Goal: Transaction & Acquisition: Purchase product/service

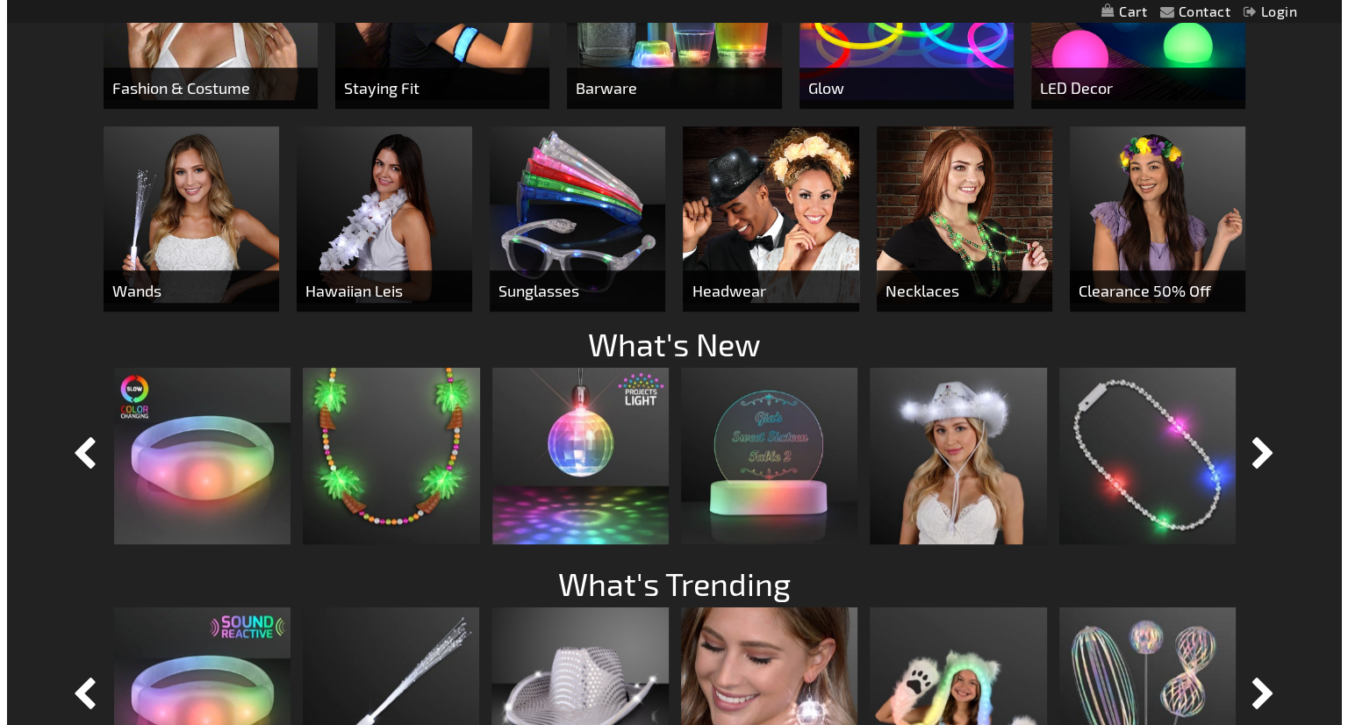
scroll to position [1144, 0]
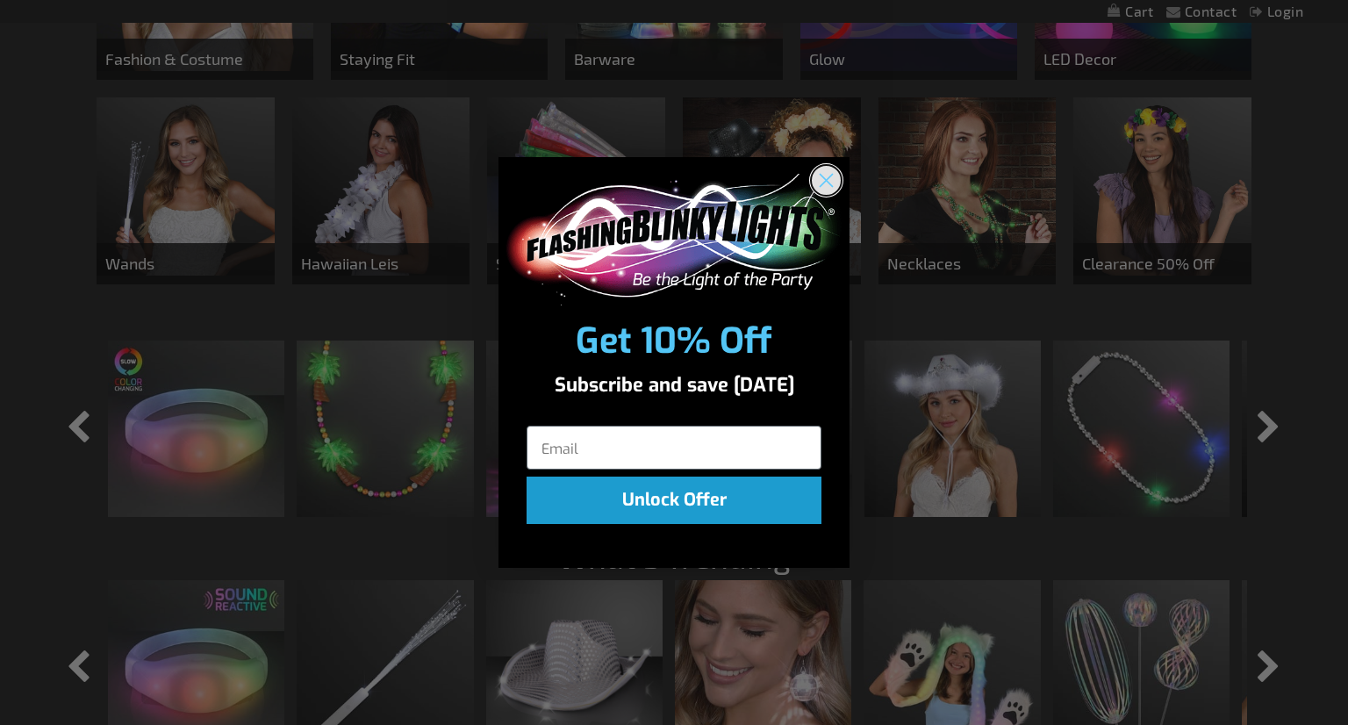
click at [822, 183] on icon "Close dialog" at bounding box center [827, 180] width 12 height 12
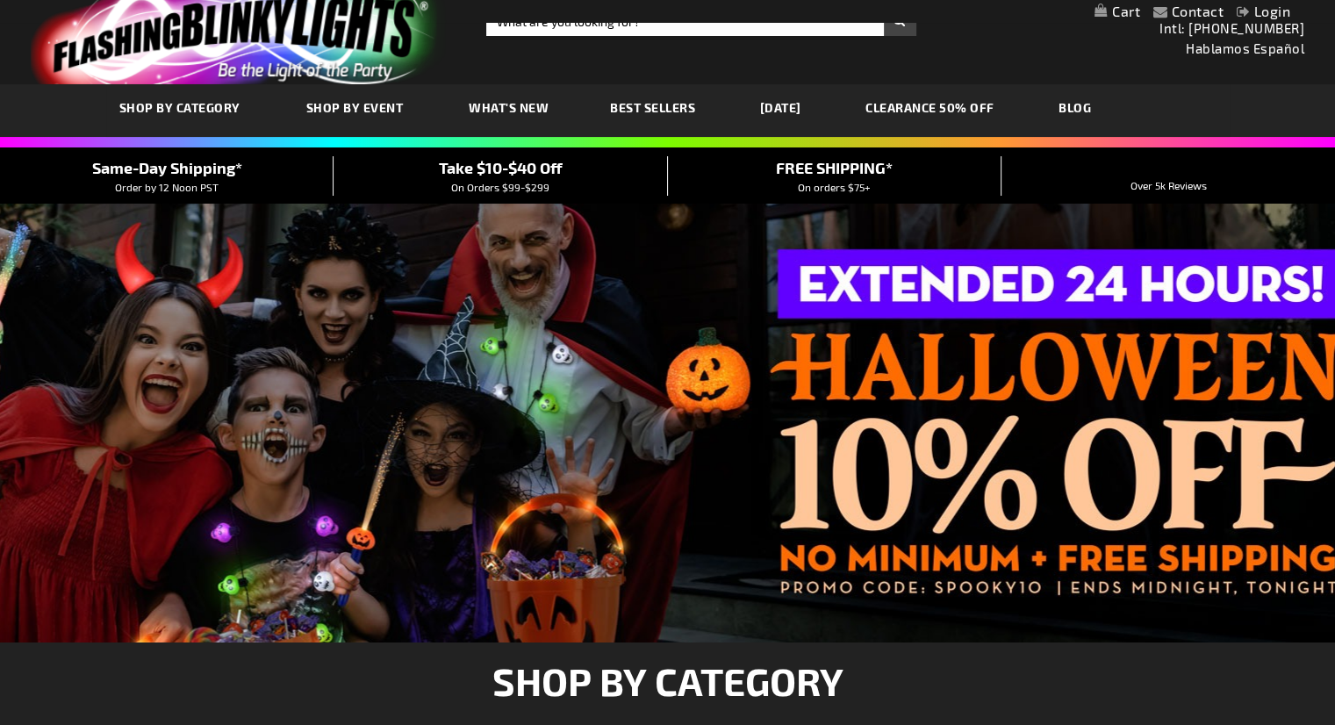
scroll to position [0, 0]
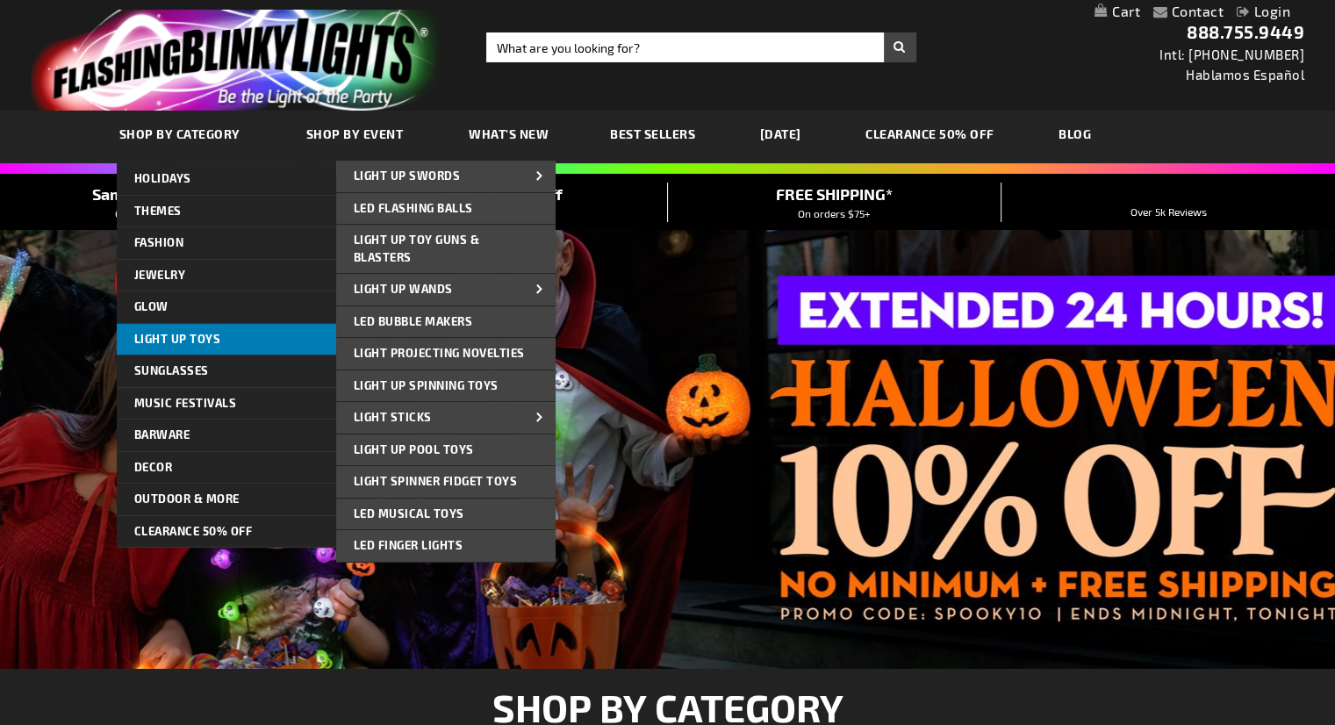
click at [165, 338] on span "Light Up Toys" at bounding box center [177, 339] width 87 height 14
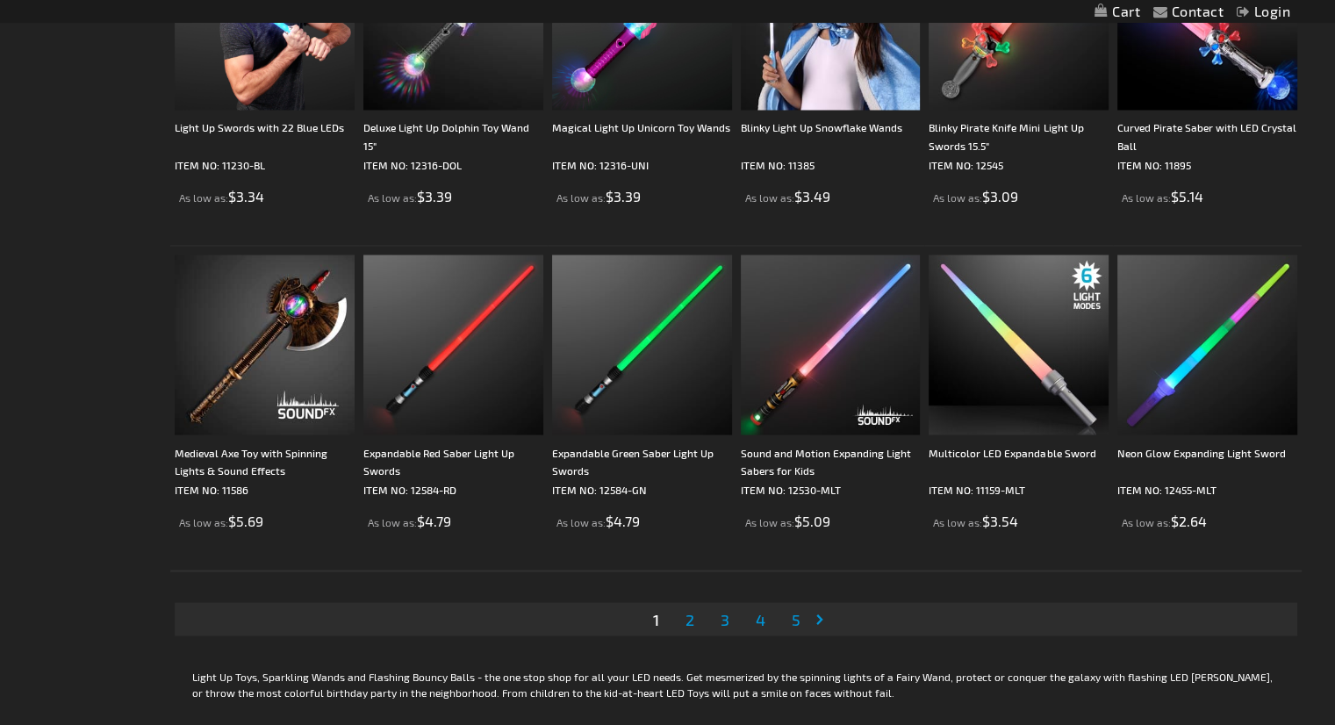
scroll to position [3248, 0]
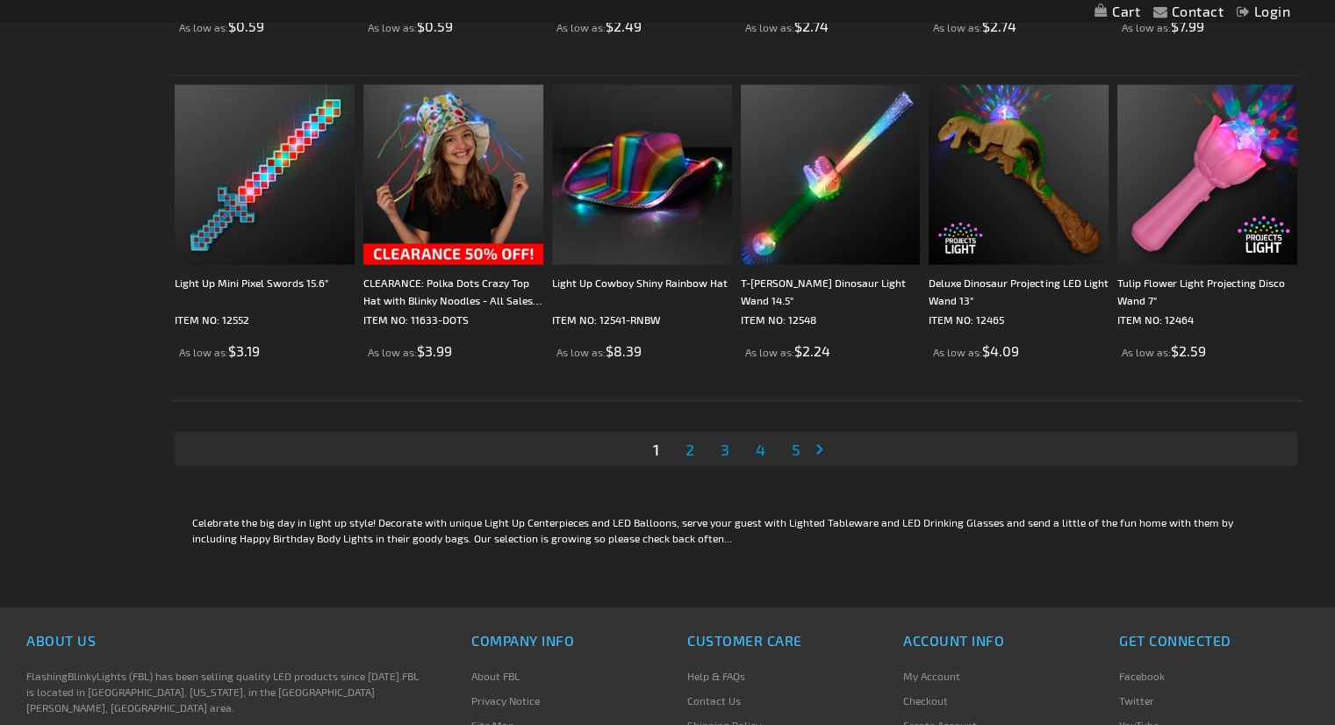
scroll to position [3599, 0]
